Goal: Task Accomplishment & Management: Use online tool/utility

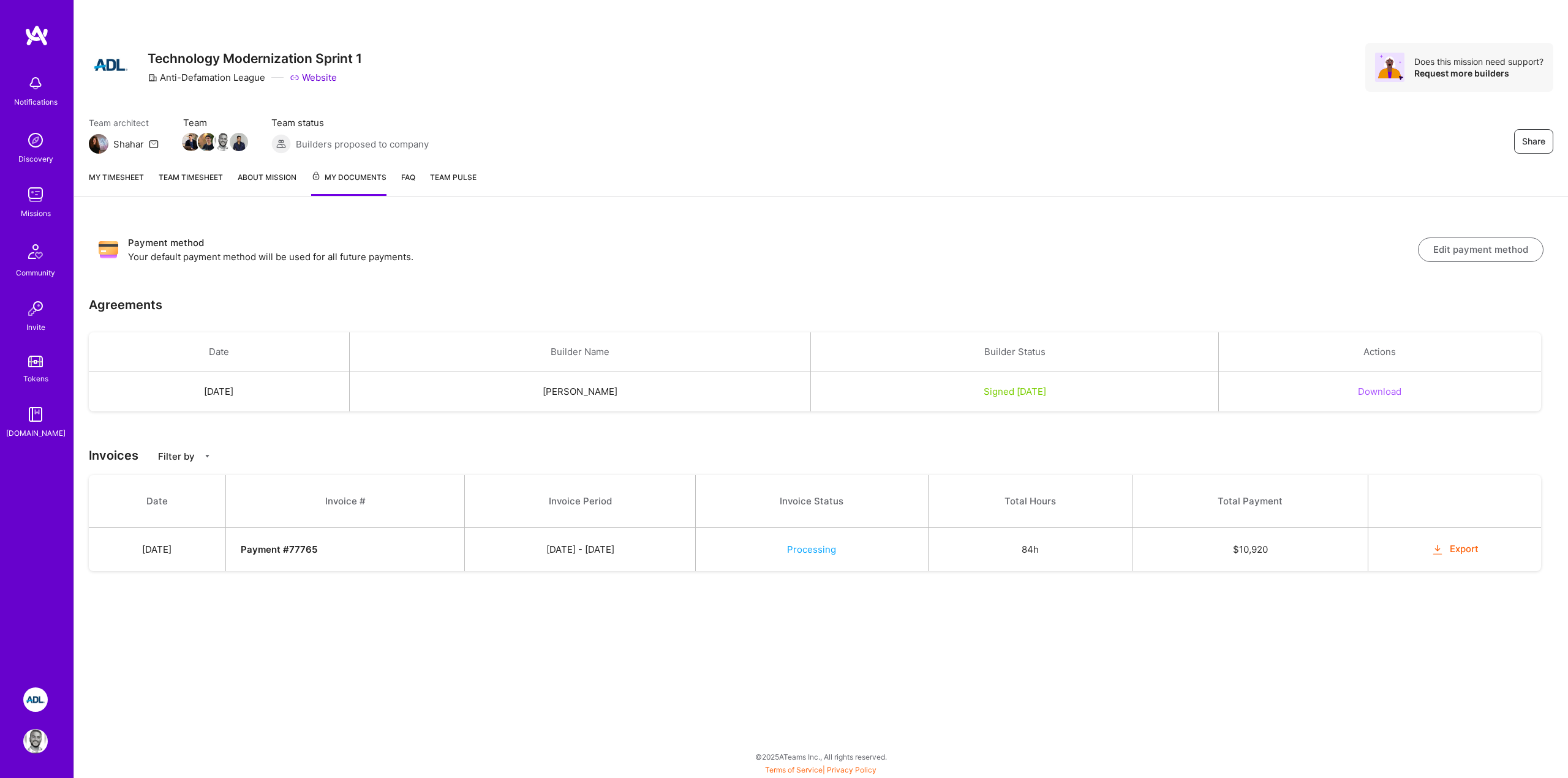
click at [510, 58] on div "Share Technology Modernization Sprint 1 Anti-Defamation League Website Does thi…" at bounding box center [821, 68] width 1464 height 49
click at [668, 266] on div "Payment method Your default payment method will be used for all future payments…" at bounding box center [821, 250] width 1464 height 47
click at [828, 310] on div "Agreements" at bounding box center [821, 308] width 1464 height 21
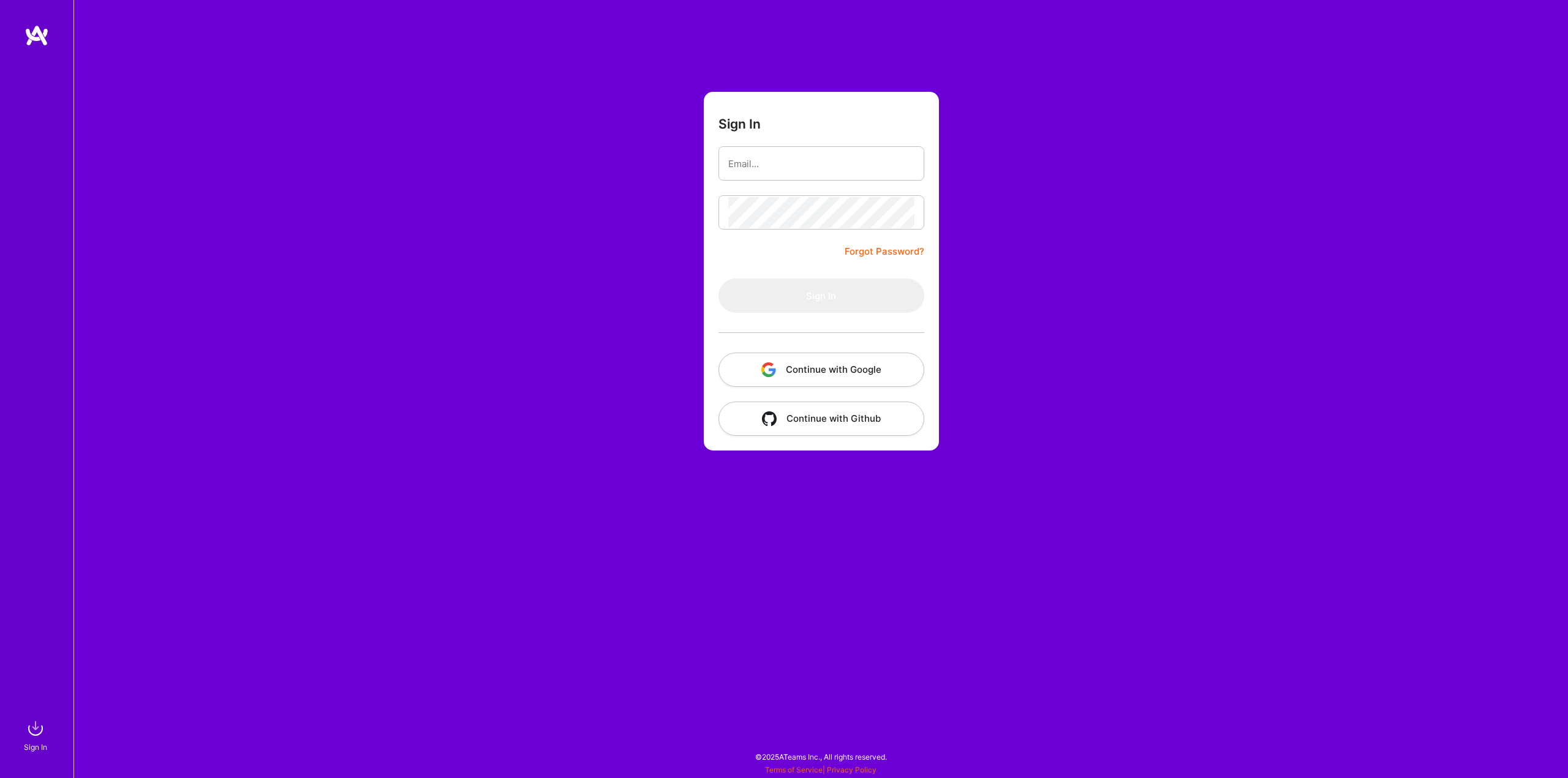
click at [762, 355] on button "Continue with Google" at bounding box center [821, 369] width 206 height 34
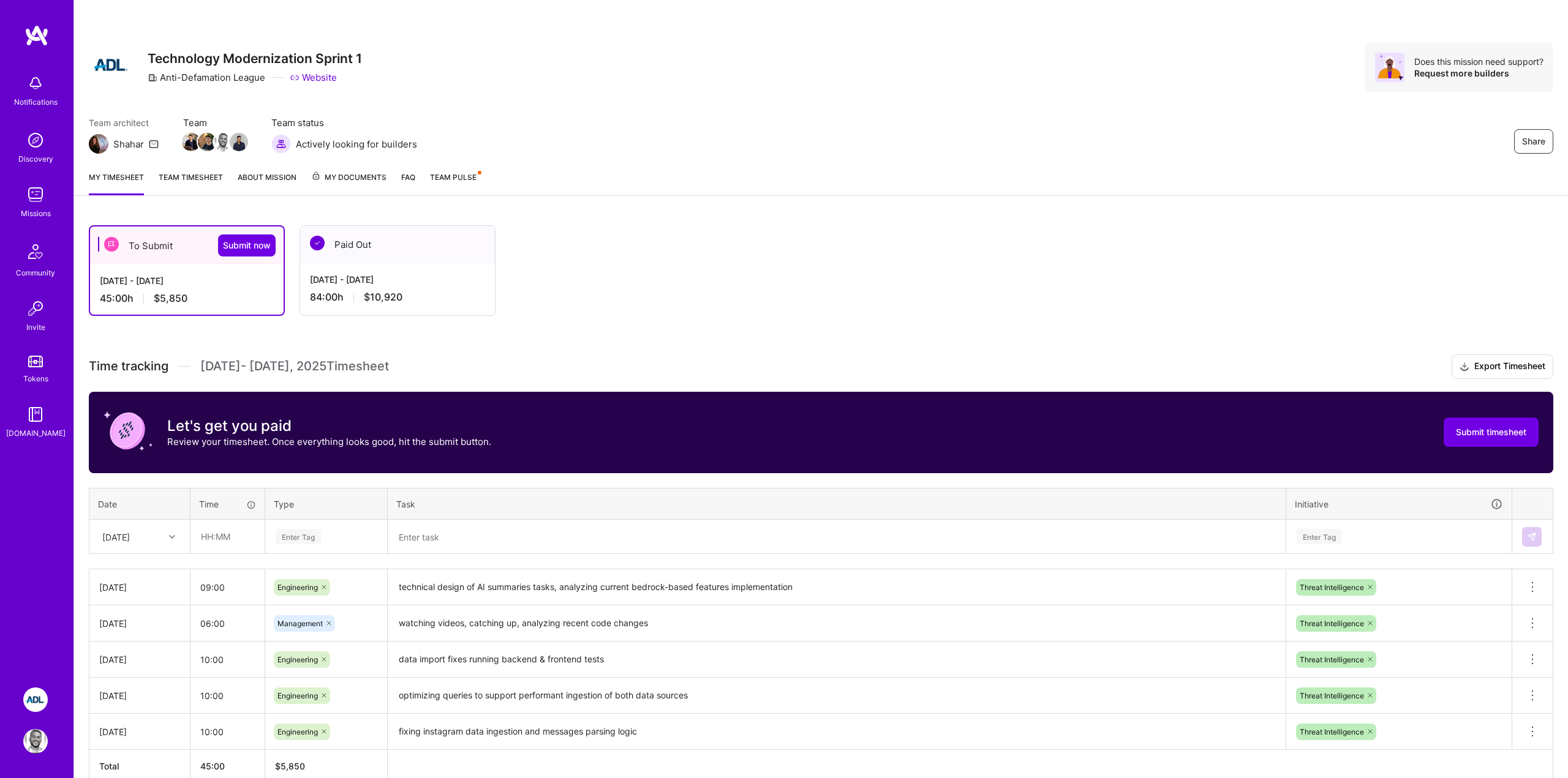
scroll to position [19, 0]
